Goal: Information Seeking & Learning: Check status

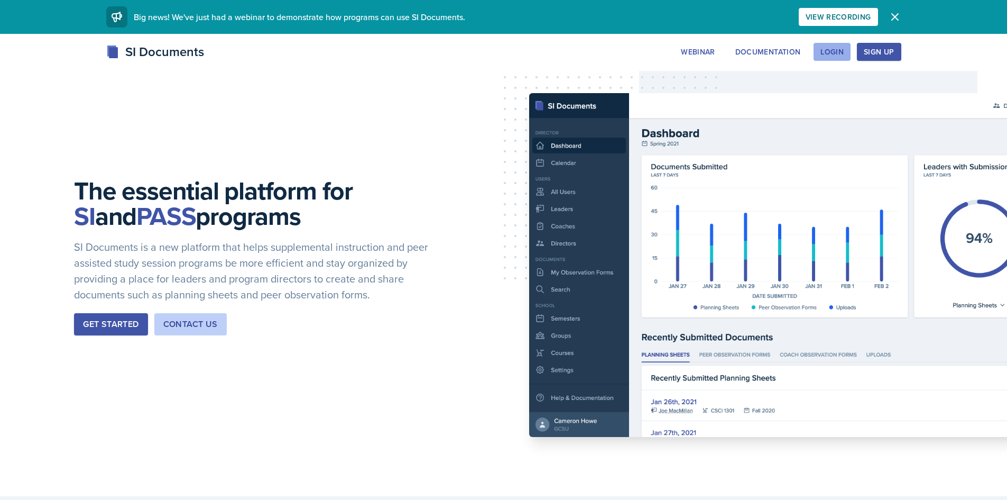
click at [837, 54] on div "Login" at bounding box center [831, 52] width 23 height 8
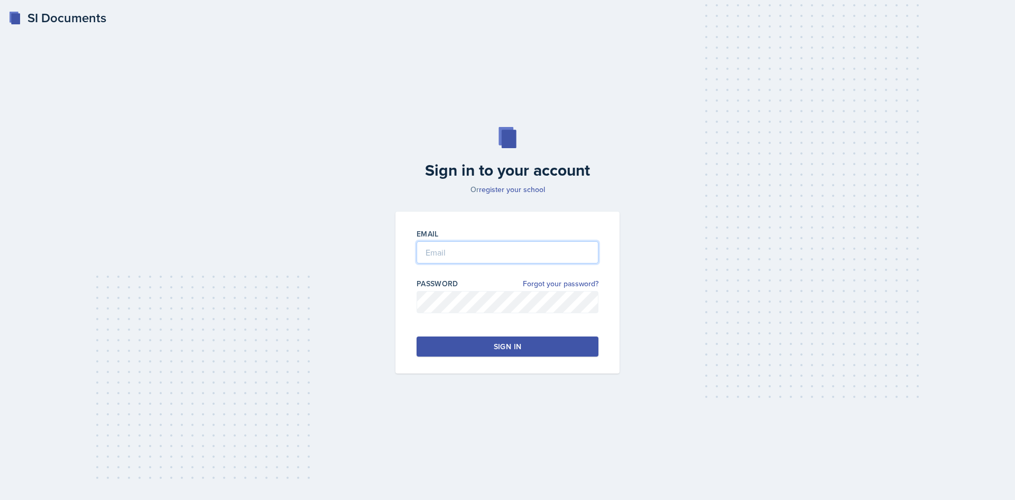
click at [448, 244] on input "email" at bounding box center [508, 252] width 182 height 22
type input "[EMAIL_ADDRESS][DOMAIN_NAME]"
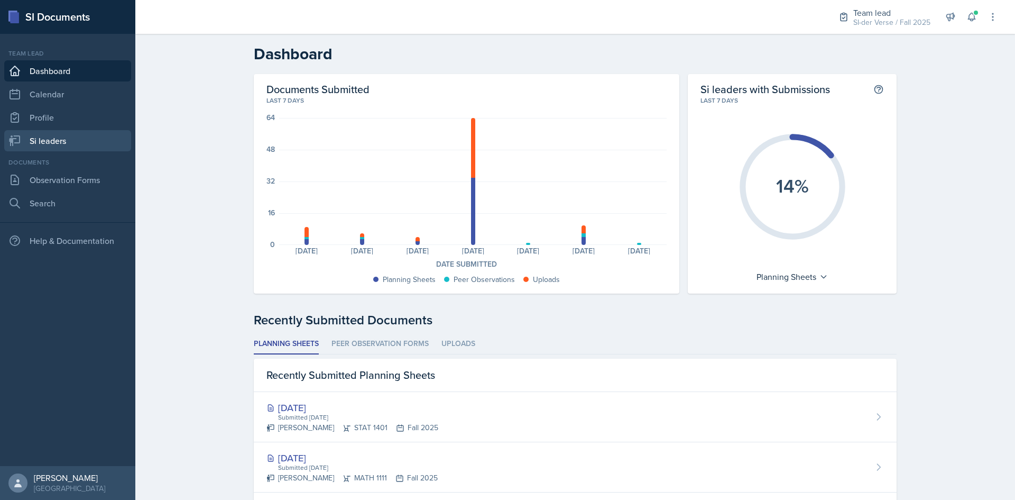
click at [88, 135] on link "Si leaders" at bounding box center [67, 140] width 127 height 21
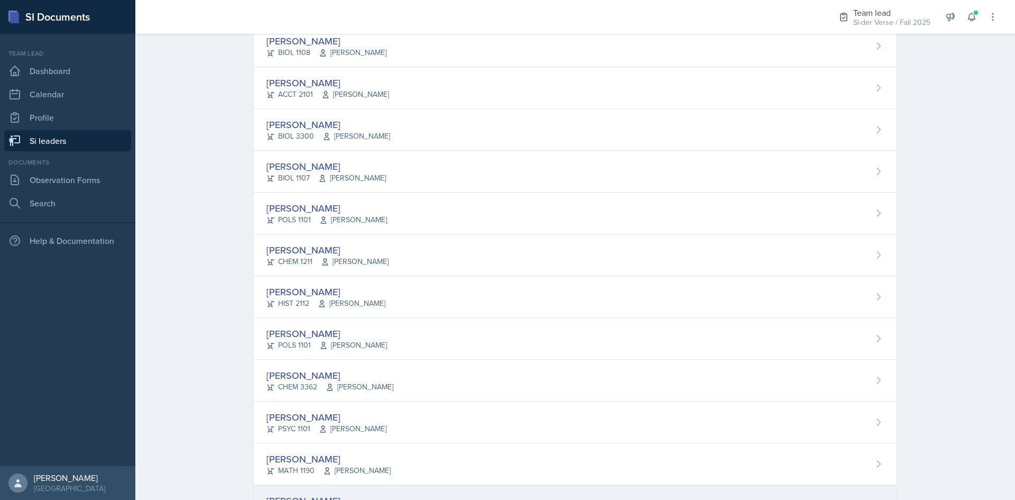
scroll to position [170, 0]
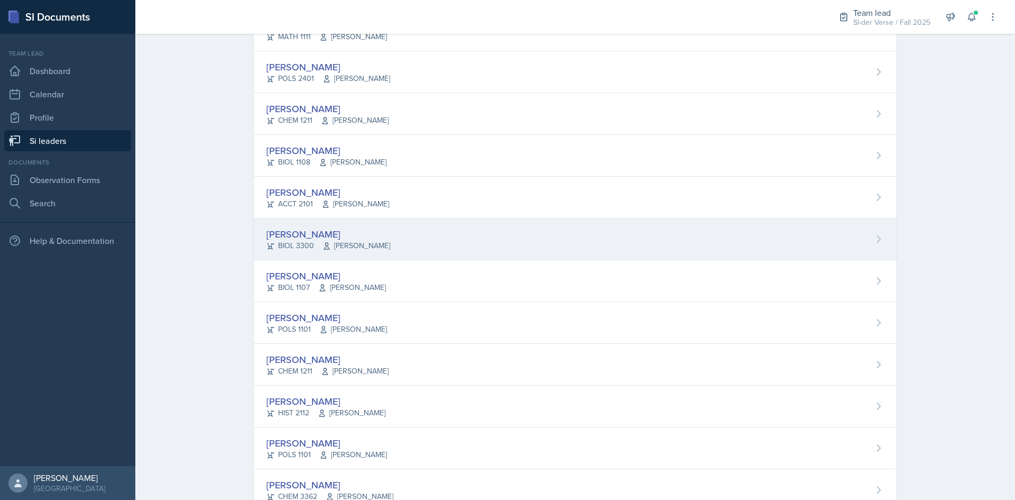
click at [287, 228] on div "[PERSON_NAME]" at bounding box center [328, 234] width 124 height 14
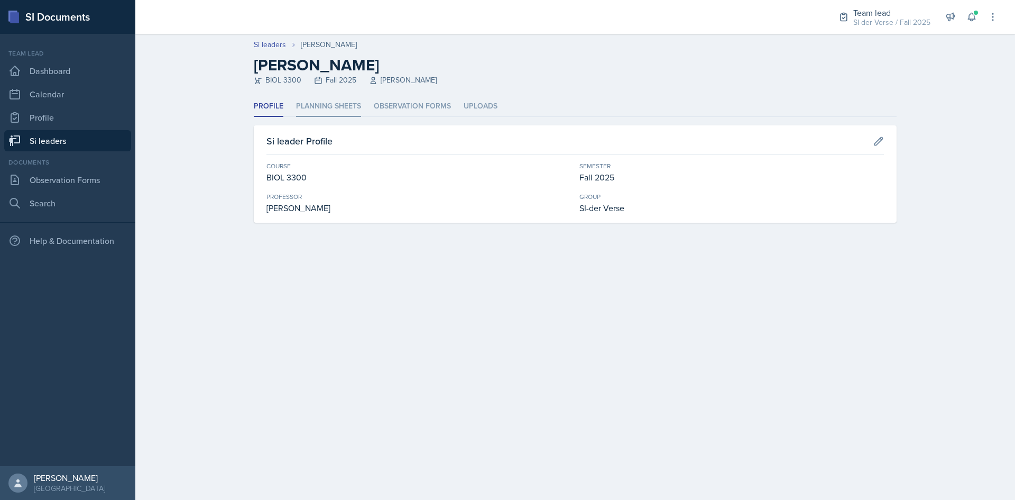
click at [318, 109] on li "Planning Sheets" at bounding box center [328, 106] width 65 height 21
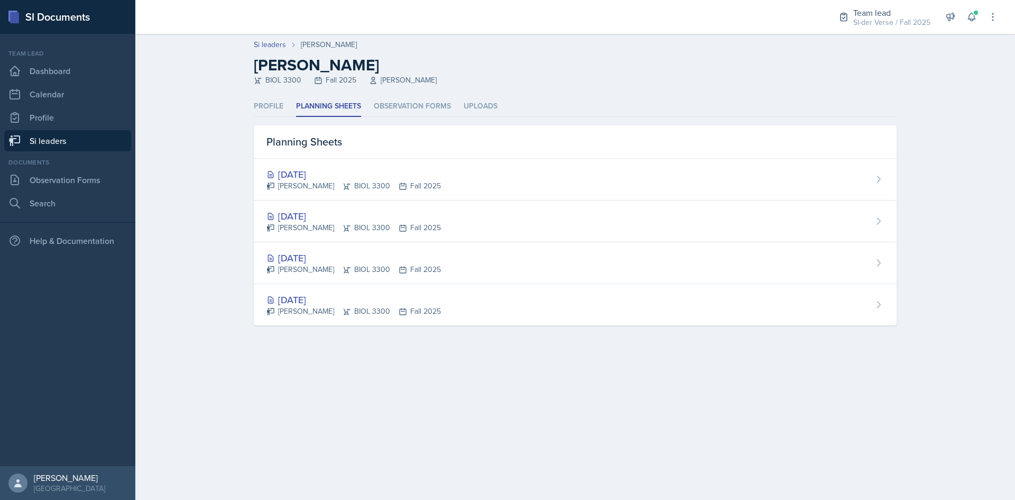
click at [41, 137] on link "Si leaders" at bounding box center [67, 140] width 127 height 21
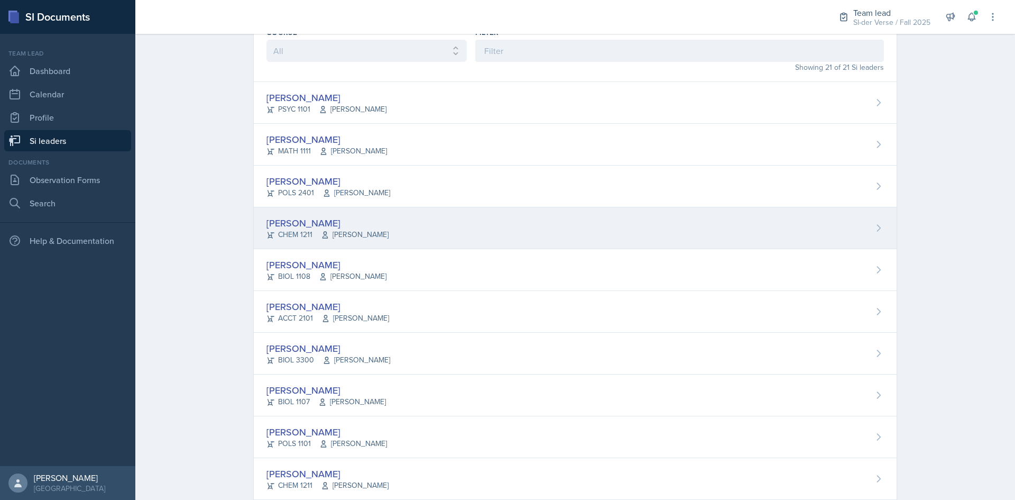
scroll to position [106, 0]
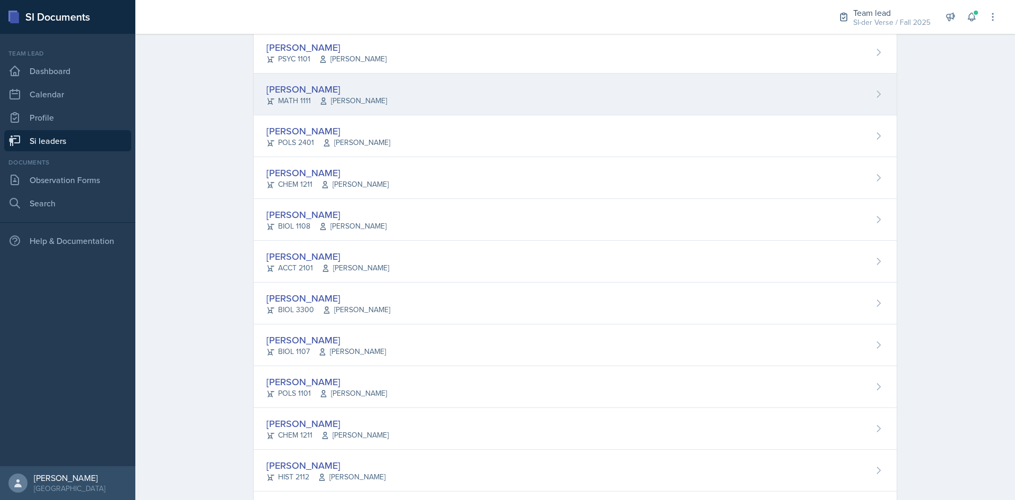
click at [281, 88] on div "[PERSON_NAME]" at bounding box center [326, 89] width 121 height 14
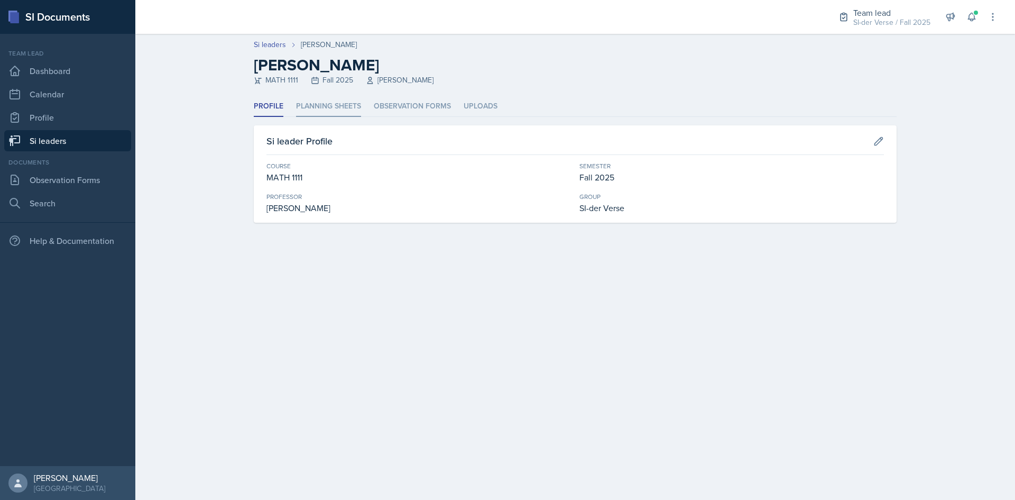
click at [310, 108] on li "Planning Sheets" at bounding box center [328, 106] width 65 height 21
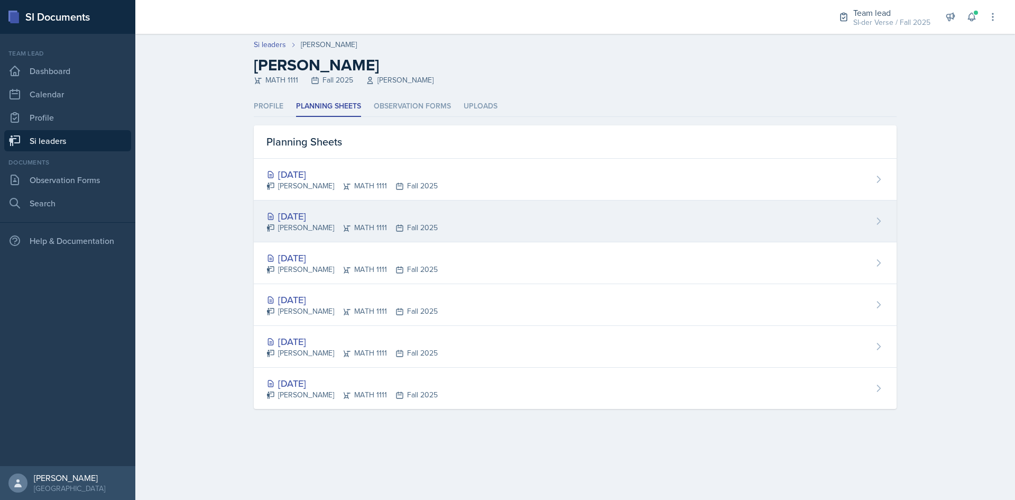
click at [308, 218] on div "[DATE]" at bounding box center [351, 216] width 171 height 14
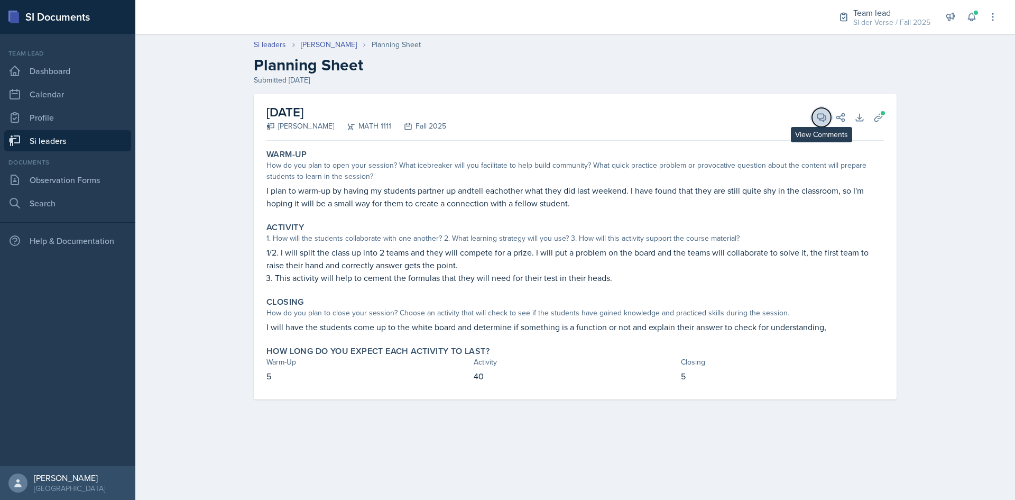
click at [815, 119] on button "View Comments" at bounding box center [821, 117] width 19 height 19
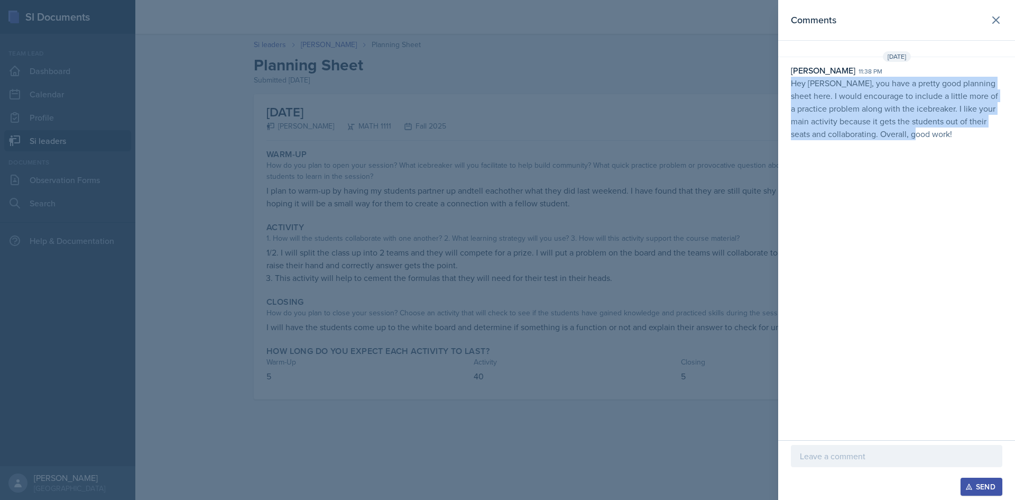
drag, startPoint x: 789, startPoint y: 86, endPoint x: 981, endPoint y: 154, distance: 203.5
click at [981, 154] on div "Comments [DATE] [PERSON_NAME] 11:38 pm Hey [PERSON_NAME], you have a pretty goo…" at bounding box center [896, 220] width 237 height 440
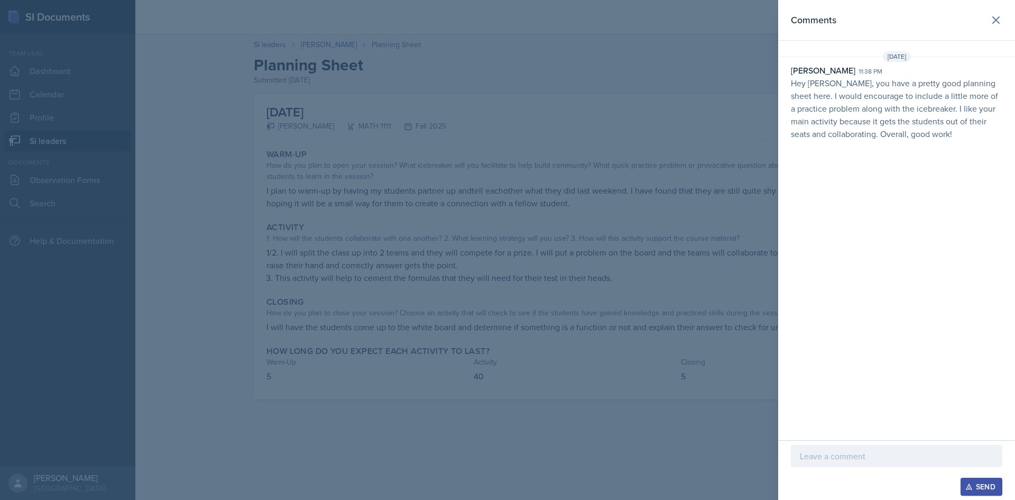
drag, startPoint x: 477, startPoint y: 93, endPoint x: 472, endPoint y: 81, distance: 12.8
click at [477, 89] on div at bounding box center [507, 250] width 1015 height 500
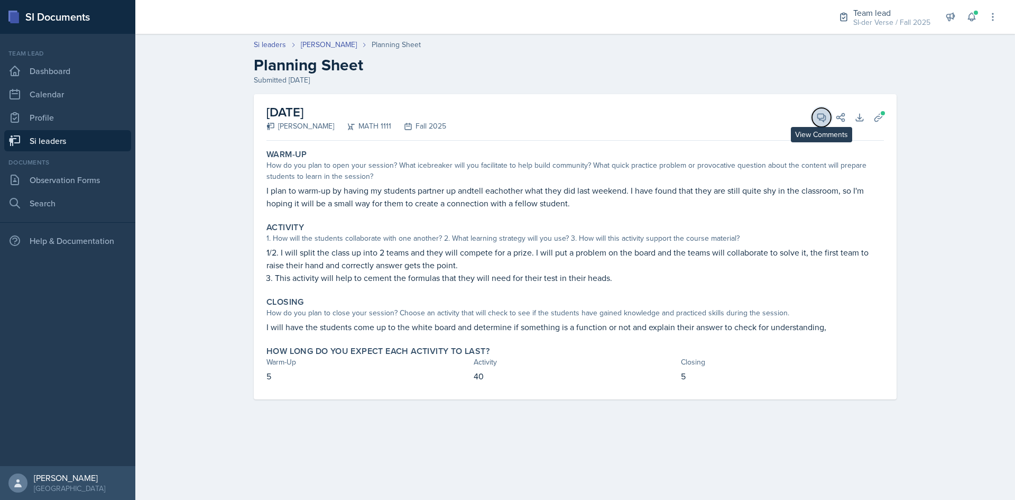
click at [817, 121] on icon at bounding box center [821, 117] width 11 height 11
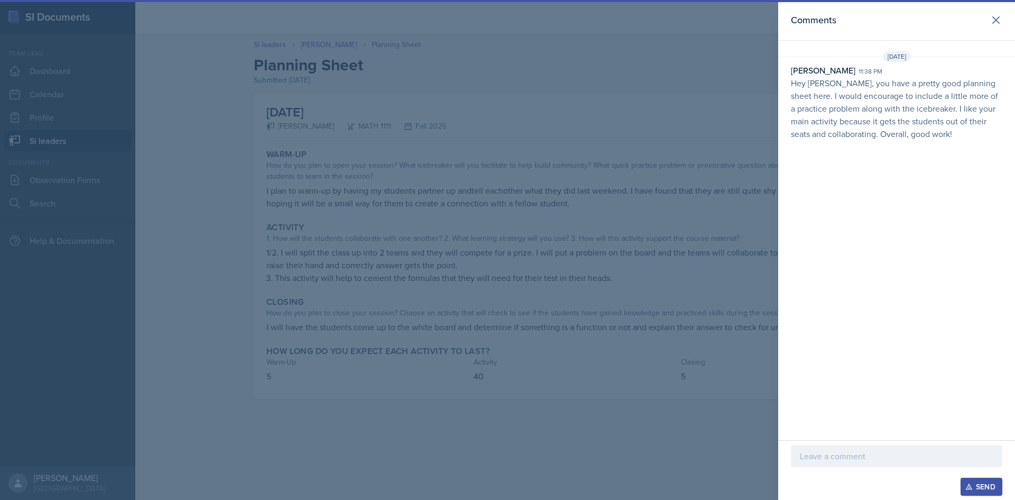
click at [730, 128] on div at bounding box center [507, 250] width 1015 height 500
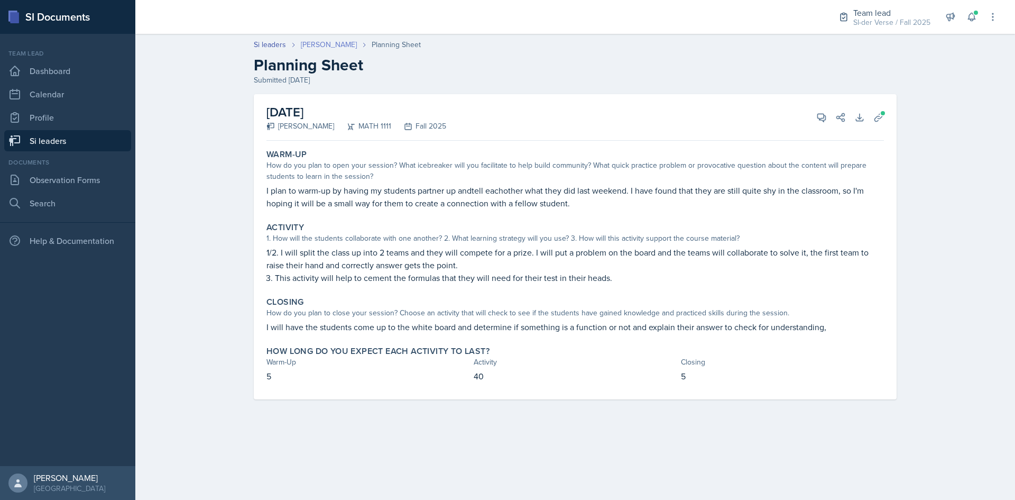
click at [311, 44] on link "[PERSON_NAME]" at bounding box center [329, 44] width 56 height 11
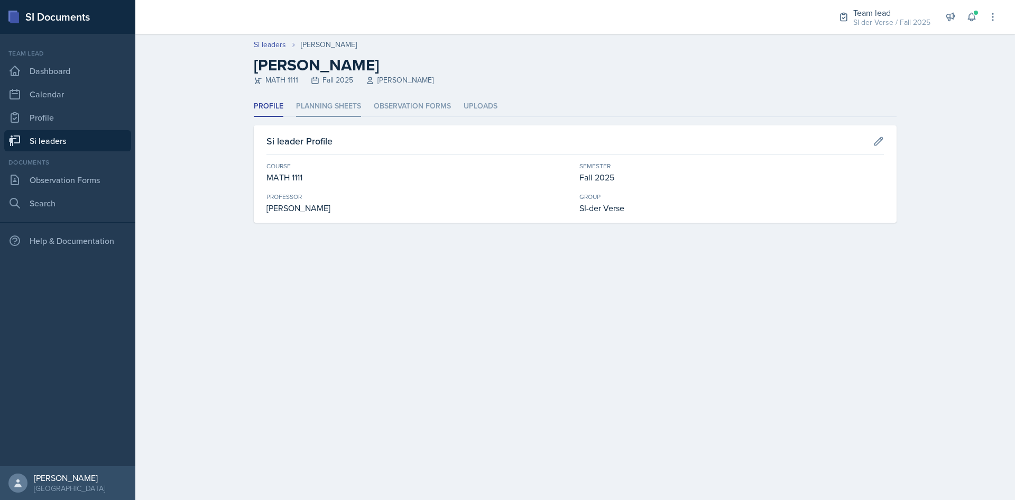
click at [319, 104] on li "Planning Sheets" at bounding box center [328, 106] width 65 height 21
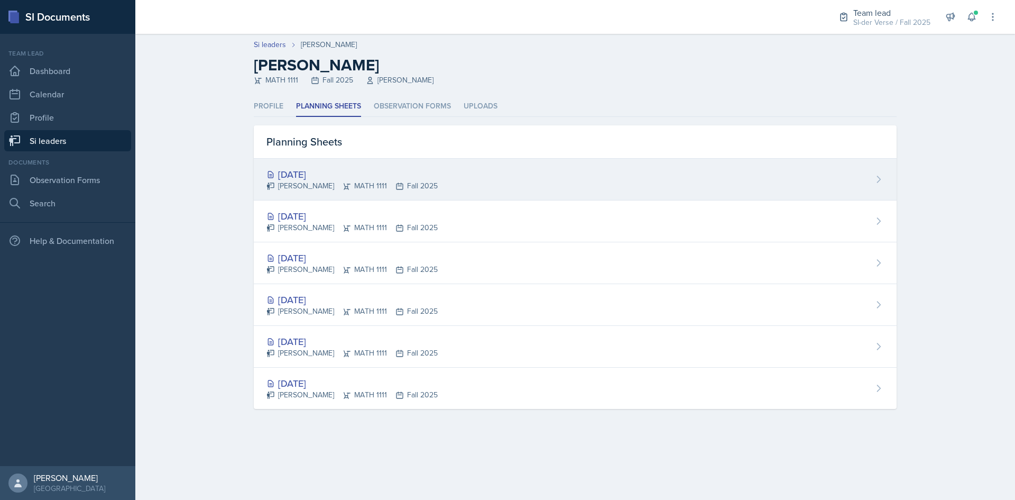
click at [316, 188] on div "[PERSON_NAME] MATH 1111 Fall 2025" at bounding box center [351, 185] width 171 height 11
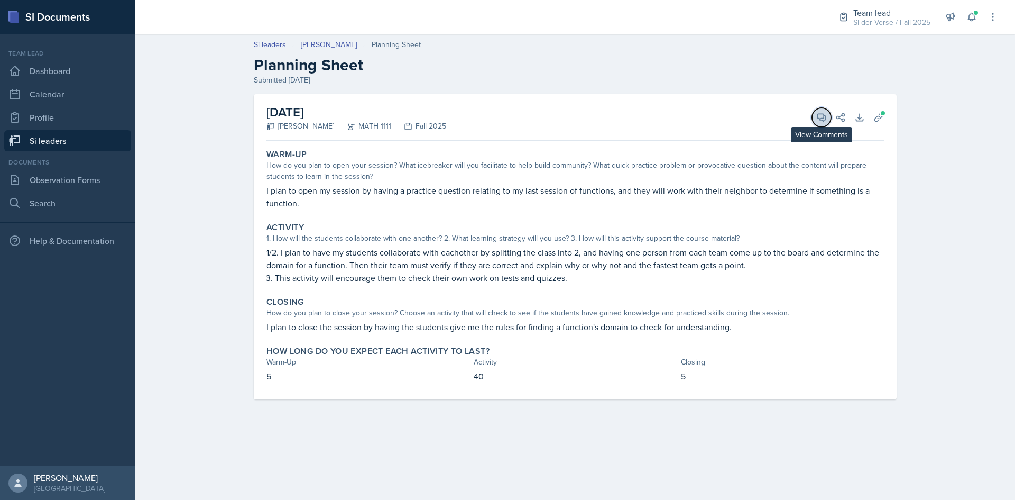
click at [819, 119] on icon at bounding box center [822, 118] width 8 height 8
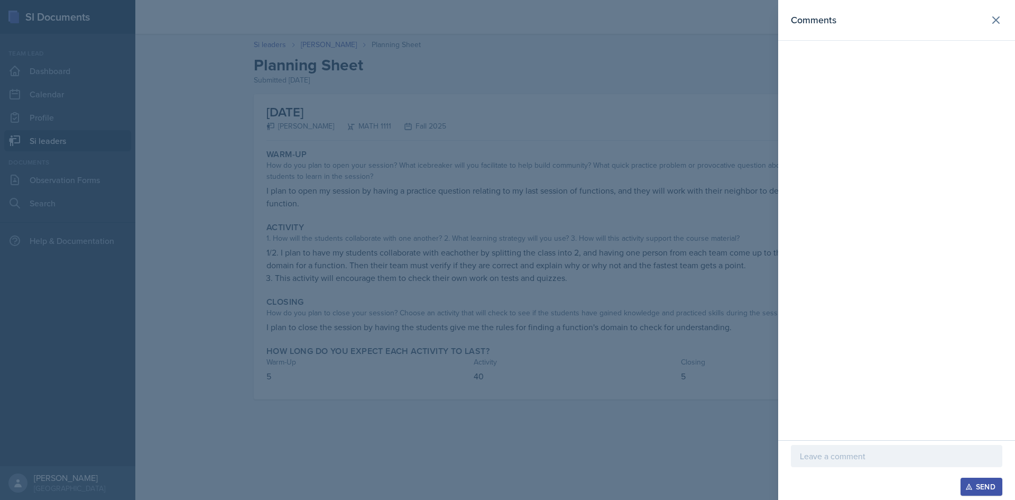
click at [713, 148] on div at bounding box center [507, 250] width 1015 height 500
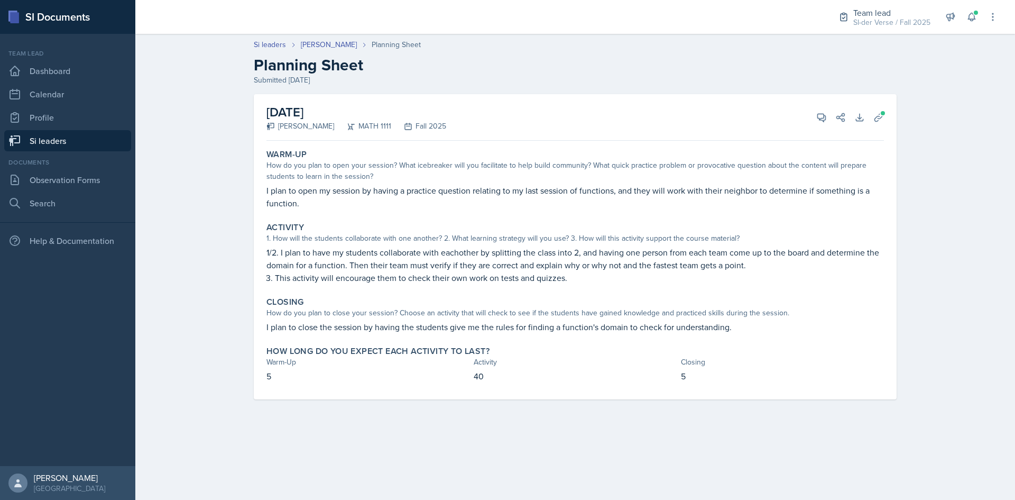
drag, startPoint x: 93, startPoint y: 139, endPoint x: 123, endPoint y: 146, distance: 30.5
click at [93, 140] on link "Si leaders" at bounding box center [67, 140] width 127 height 21
